Goal: Manage account settings

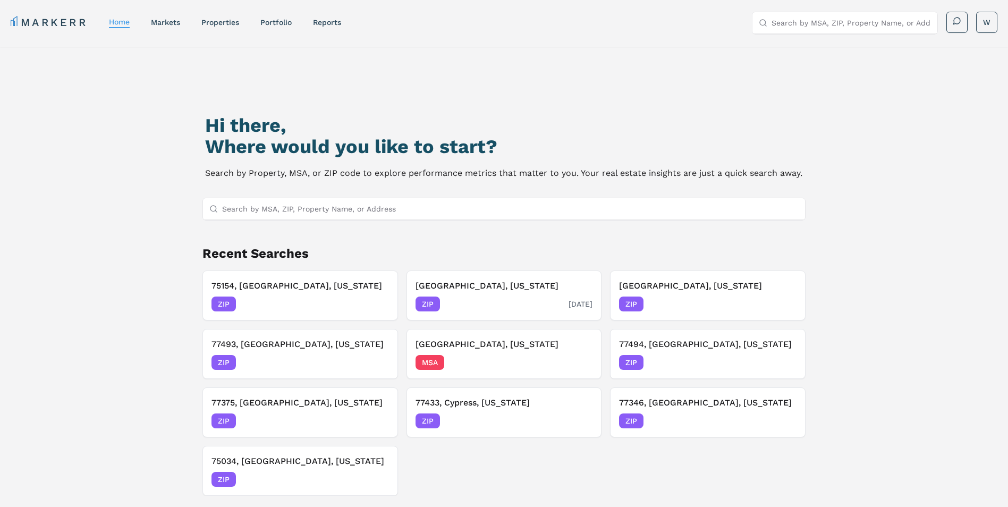
click at [490, 296] on div "[GEOGRAPHIC_DATA], [US_STATE] ZIP [DATE]" at bounding box center [505, 296] width 178 height 32
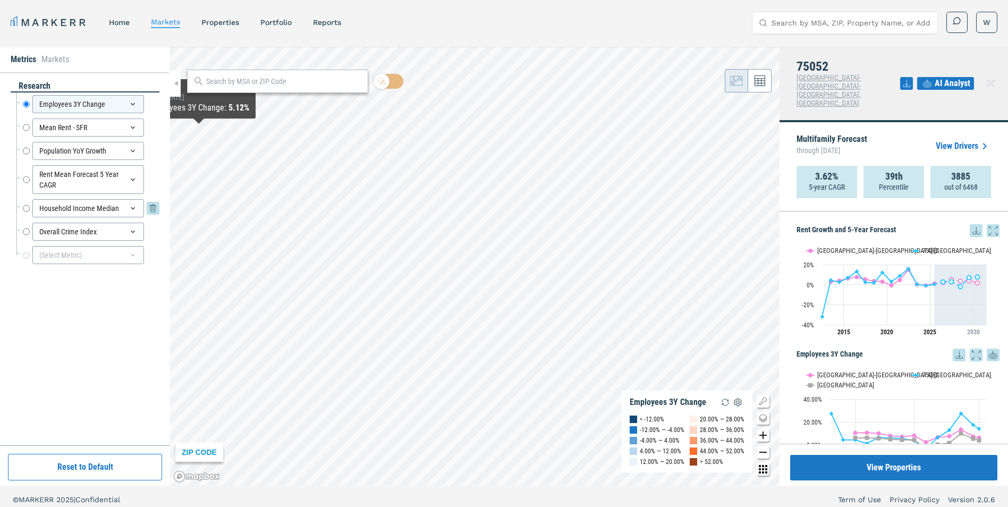
click at [27, 208] on input "Household Income Median" at bounding box center [26, 208] width 7 height 18
radio input "false"
radio input "true"
